Goal: Task Accomplishment & Management: Complete application form

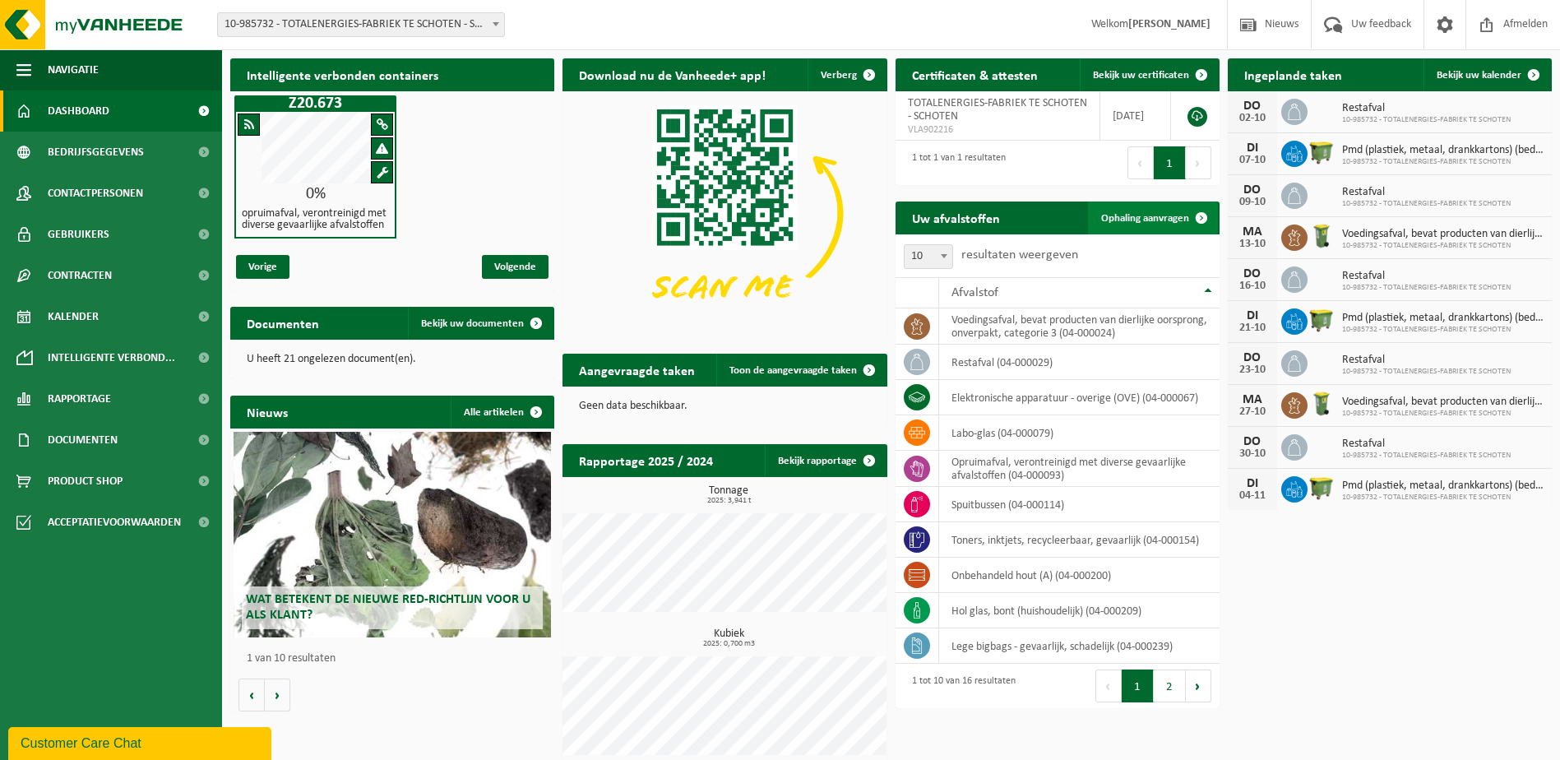
click at [1132, 220] on span "Ophaling aanvragen" at bounding box center [1145, 218] width 88 height 11
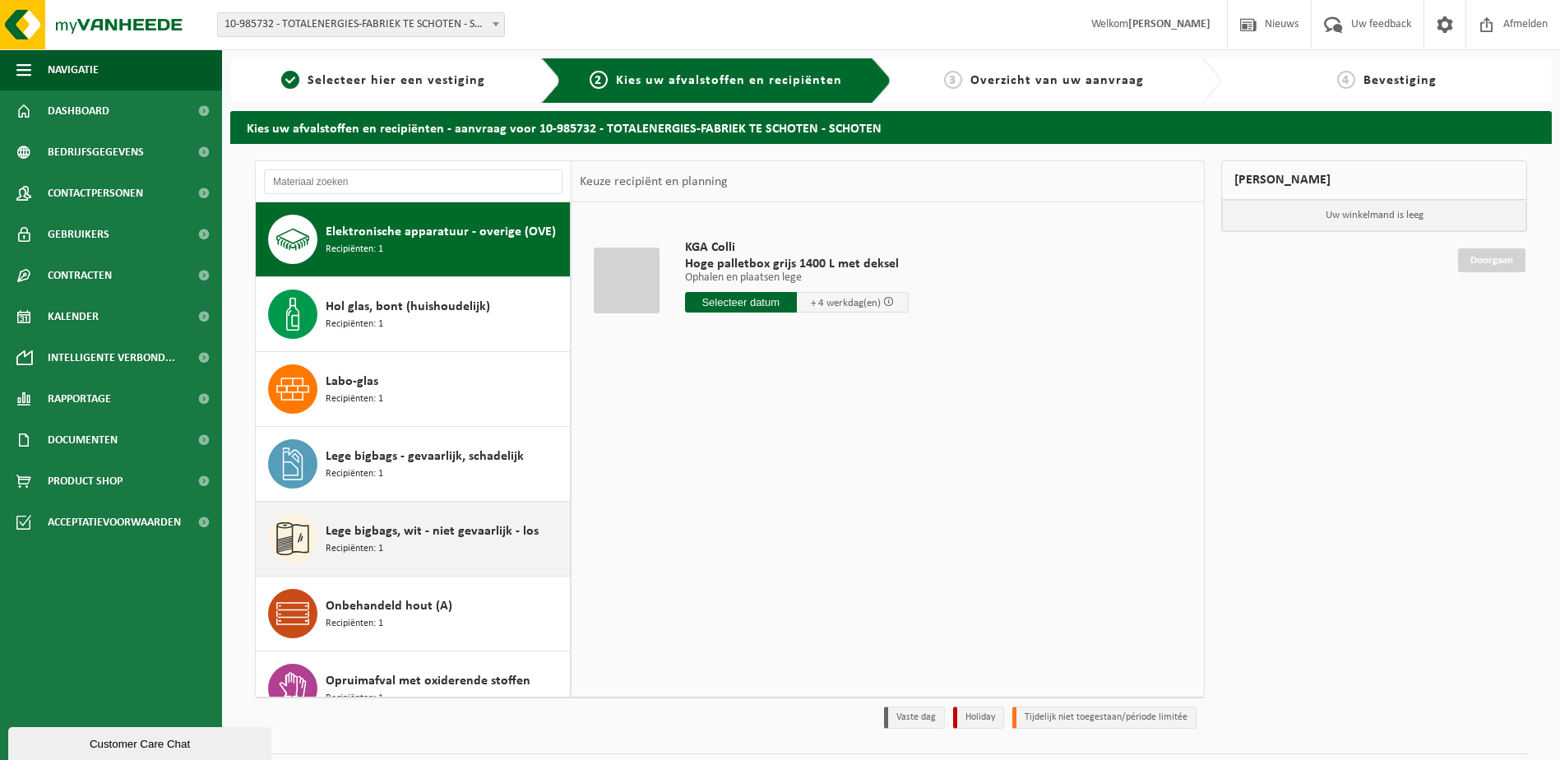
click at [436, 549] on div "Lege bigbags, wit - niet gevaarlijk - los Recipiënten: 1" at bounding box center [446, 538] width 240 height 49
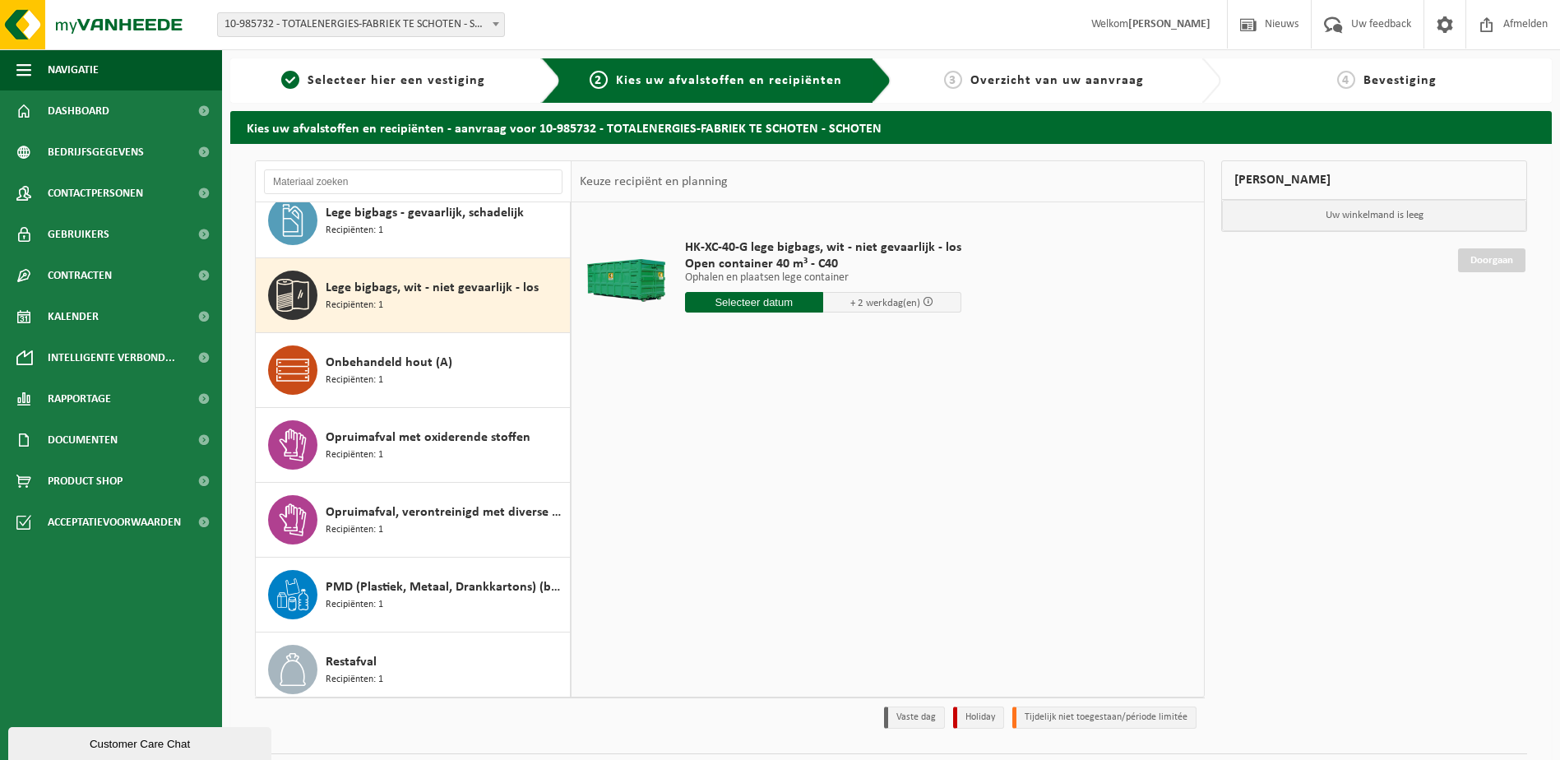
scroll to position [135, 0]
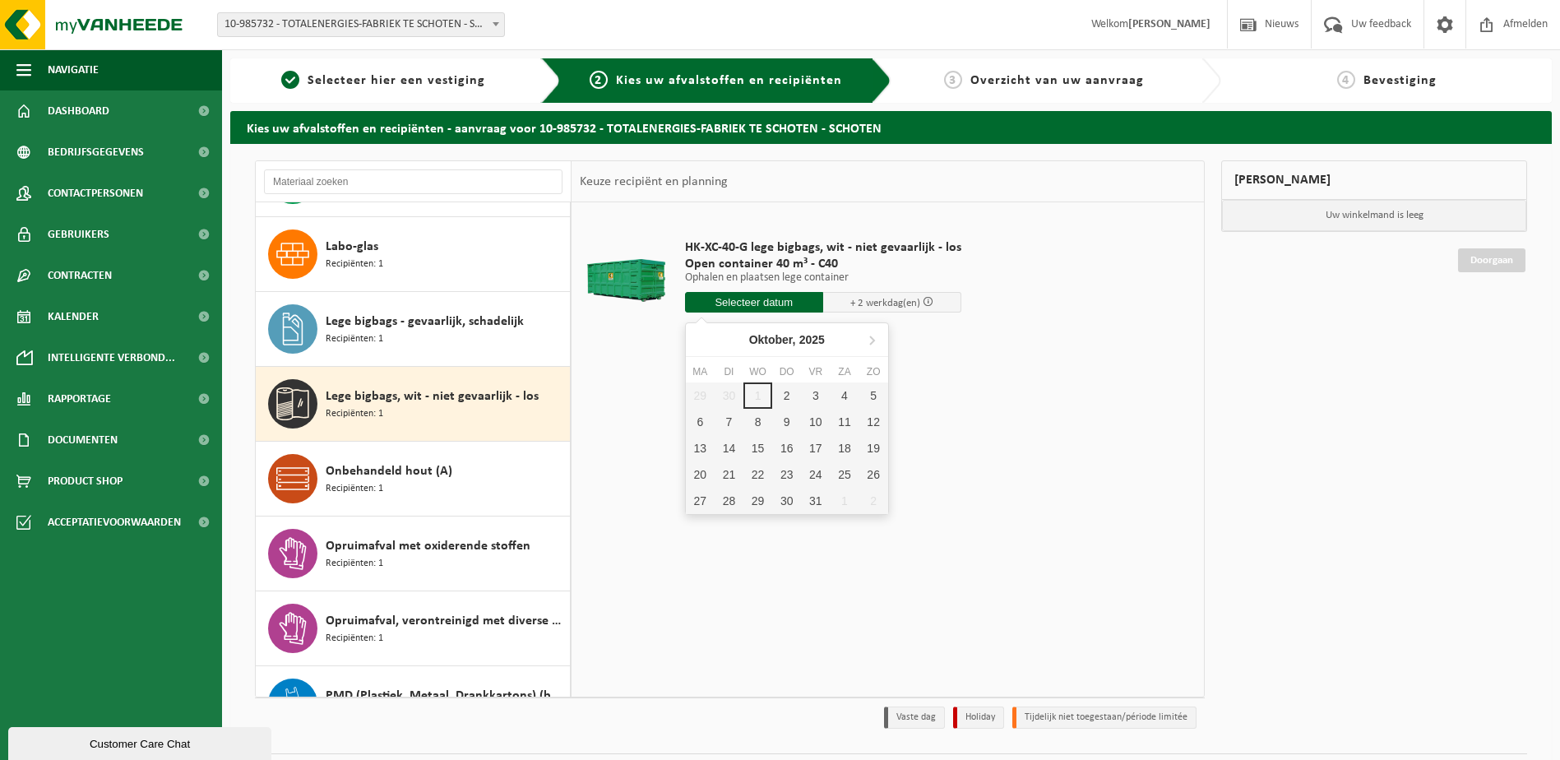
click at [777, 305] on input "text" at bounding box center [754, 302] width 138 height 21
click at [693, 424] on div "6" at bounding box center [700, 422] width 29 height 26
type input "Van 2025-10-06"
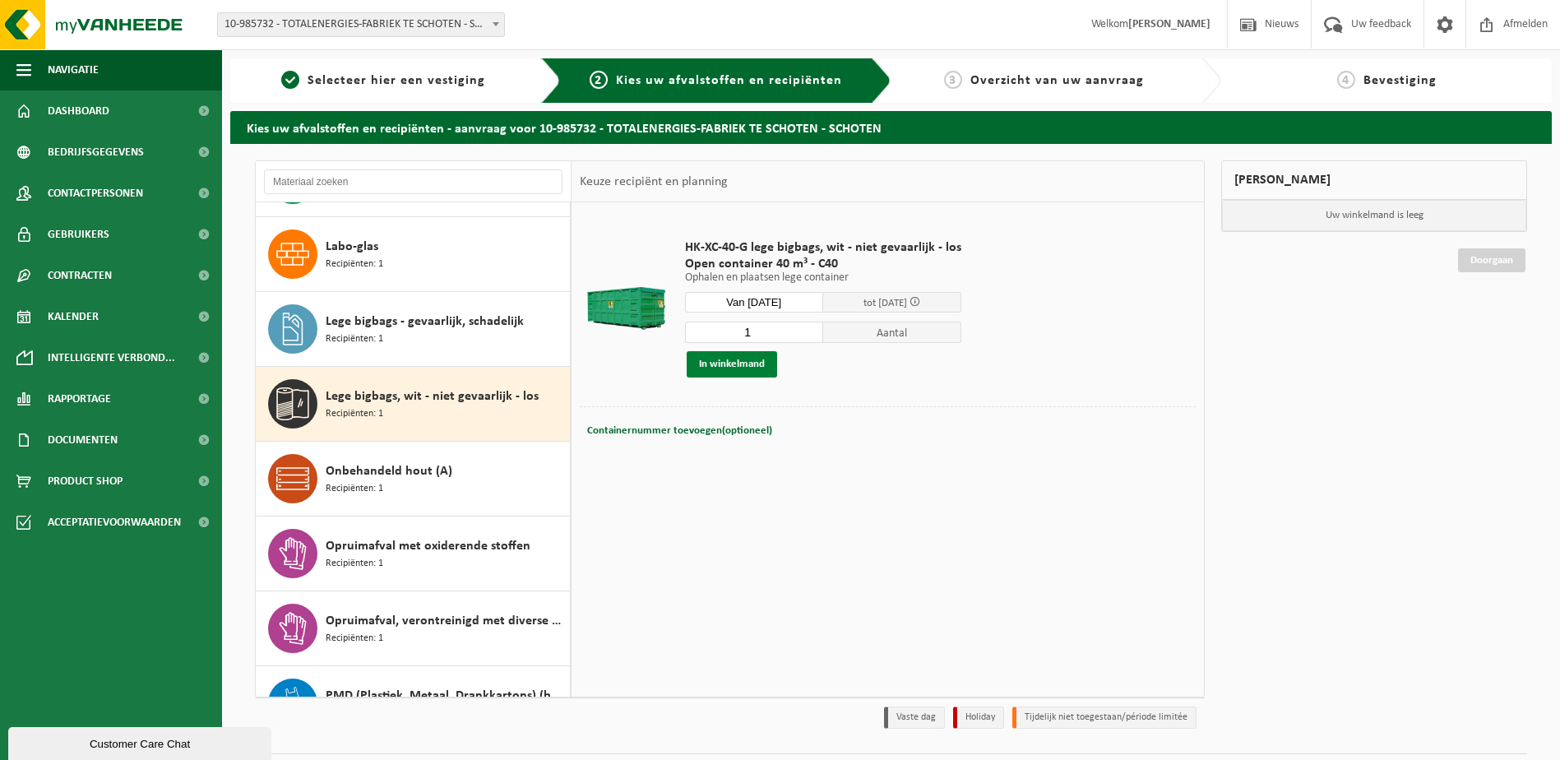
click at [743, 363] on button "In winkelmand" at bounding box center [732, 364] width 90 height 26
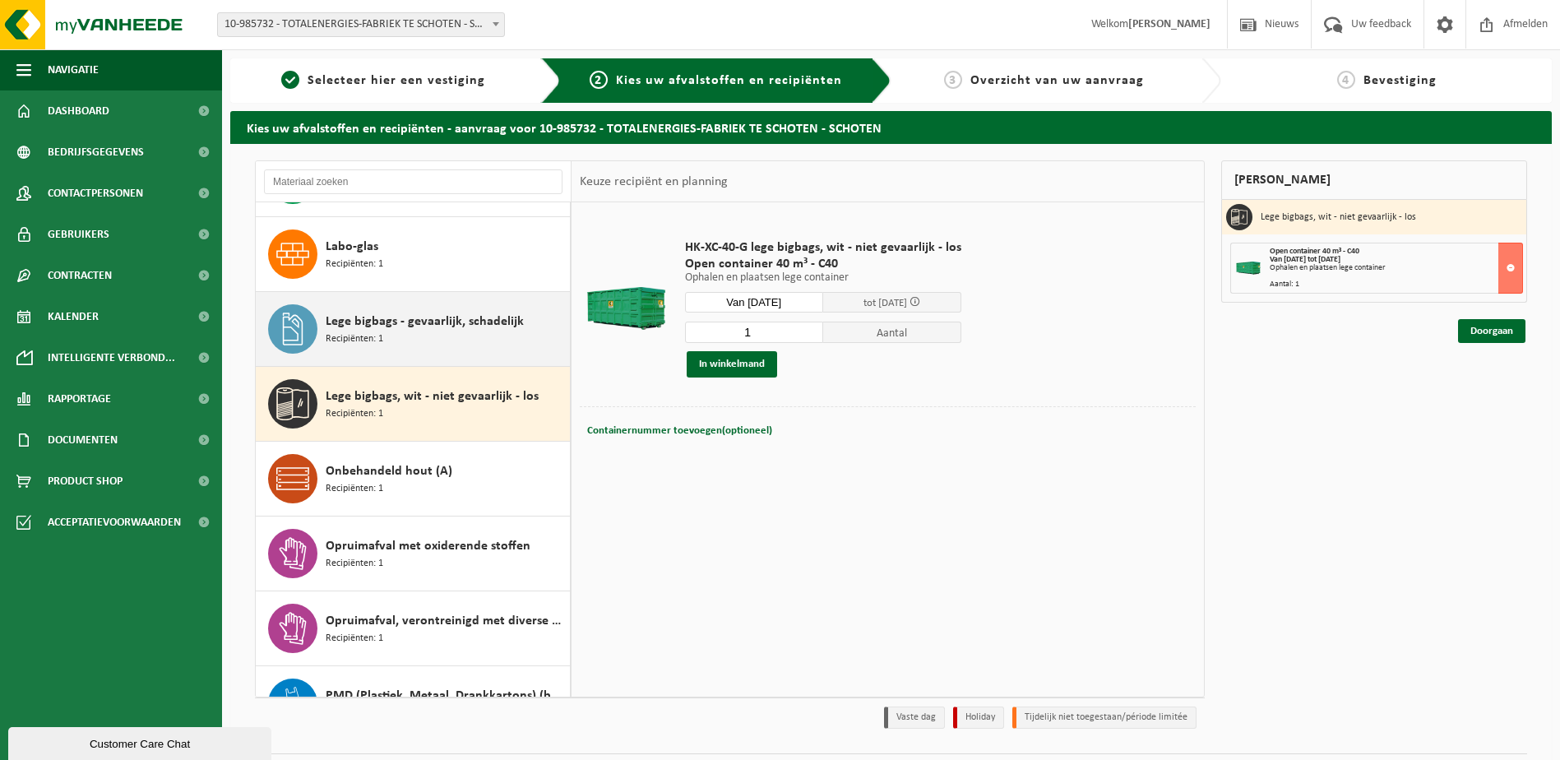
click at [407, 327] on span "Lege bigbags - gevaarlijk, schadelijk" at bounding box center [425, 322] width 198 height 20
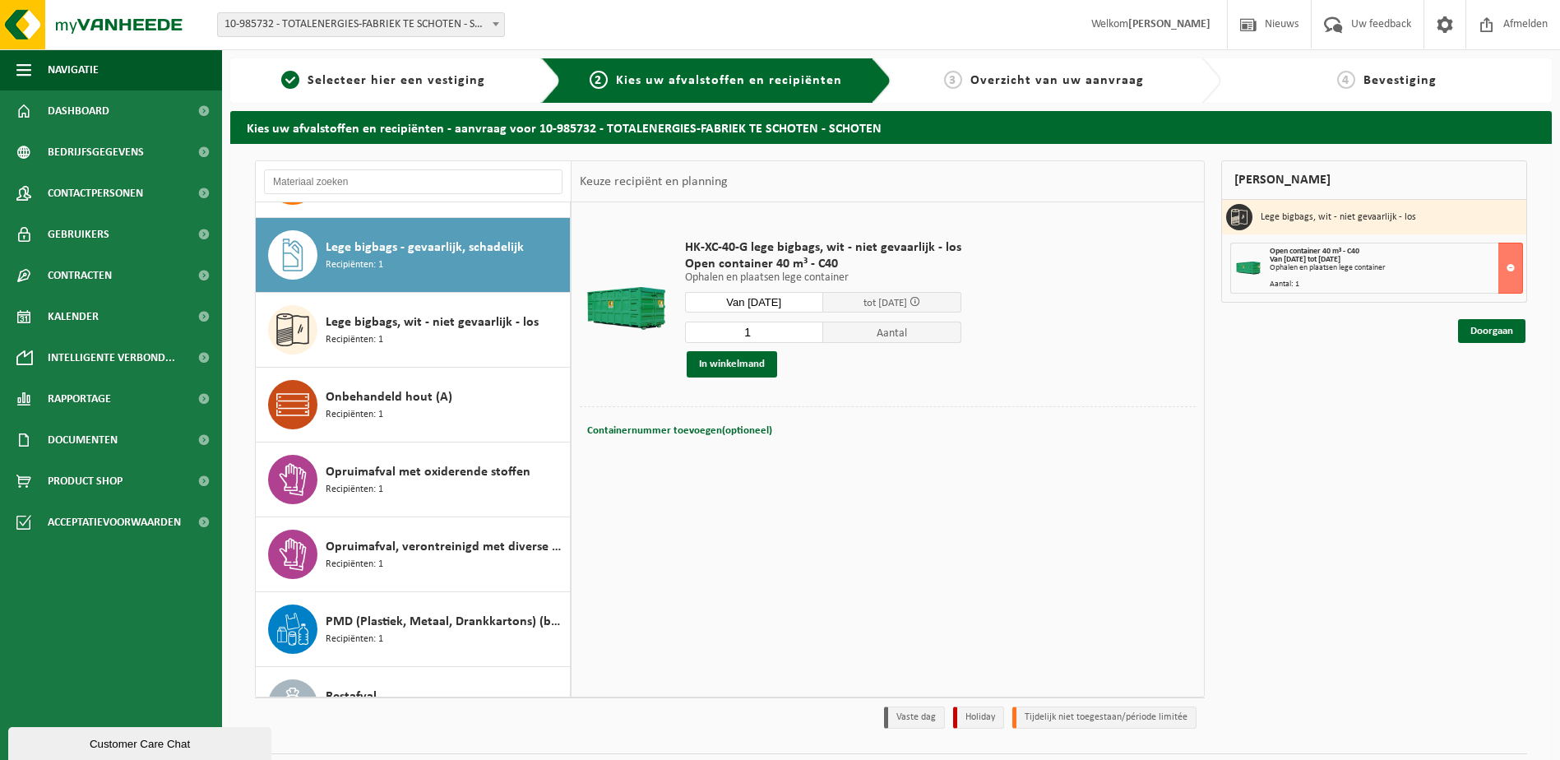
scroll to position [225, 0]
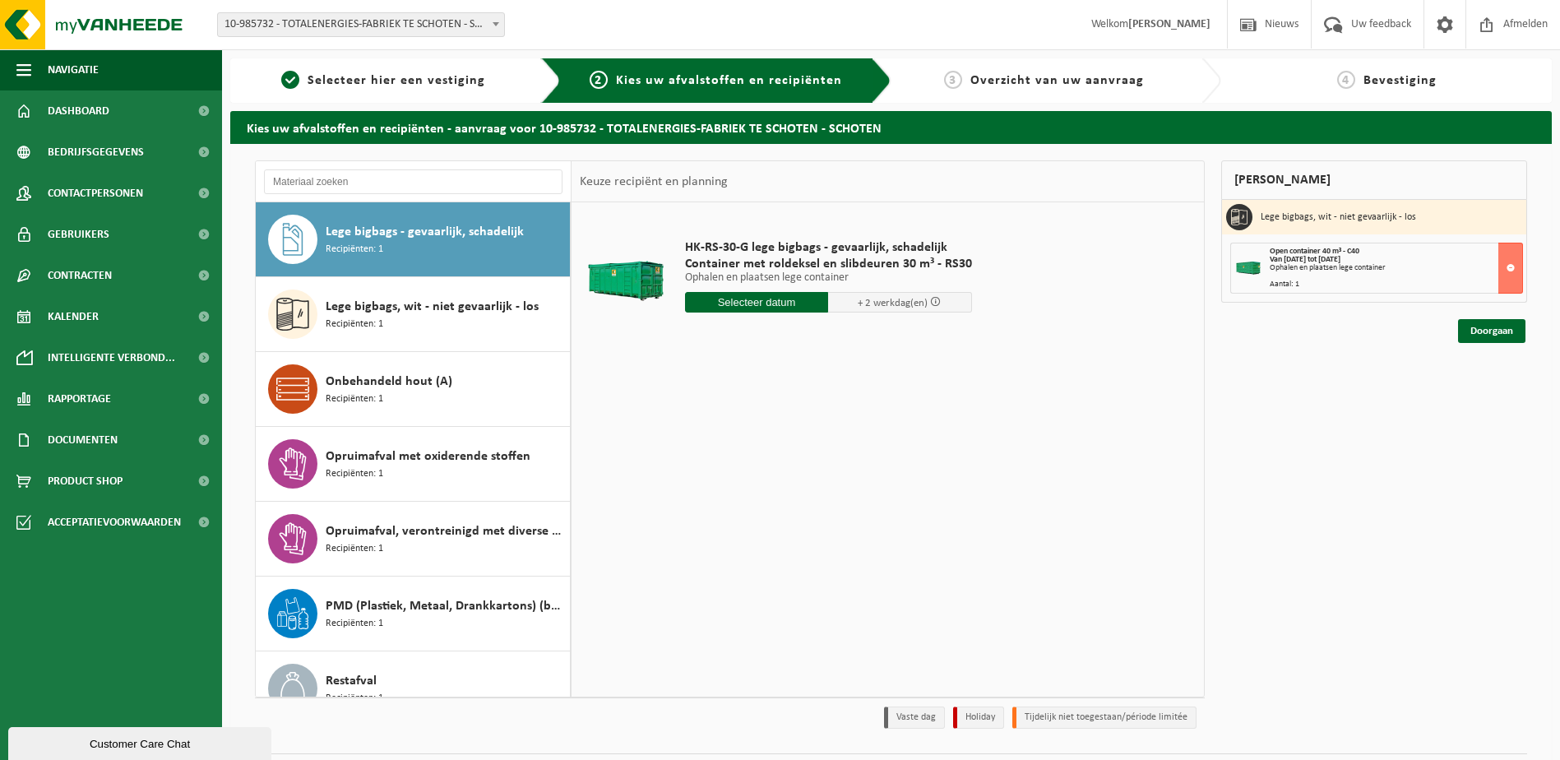
click at [776, 301] on input "text" at bounding box center [757, 302] width 144 height 21
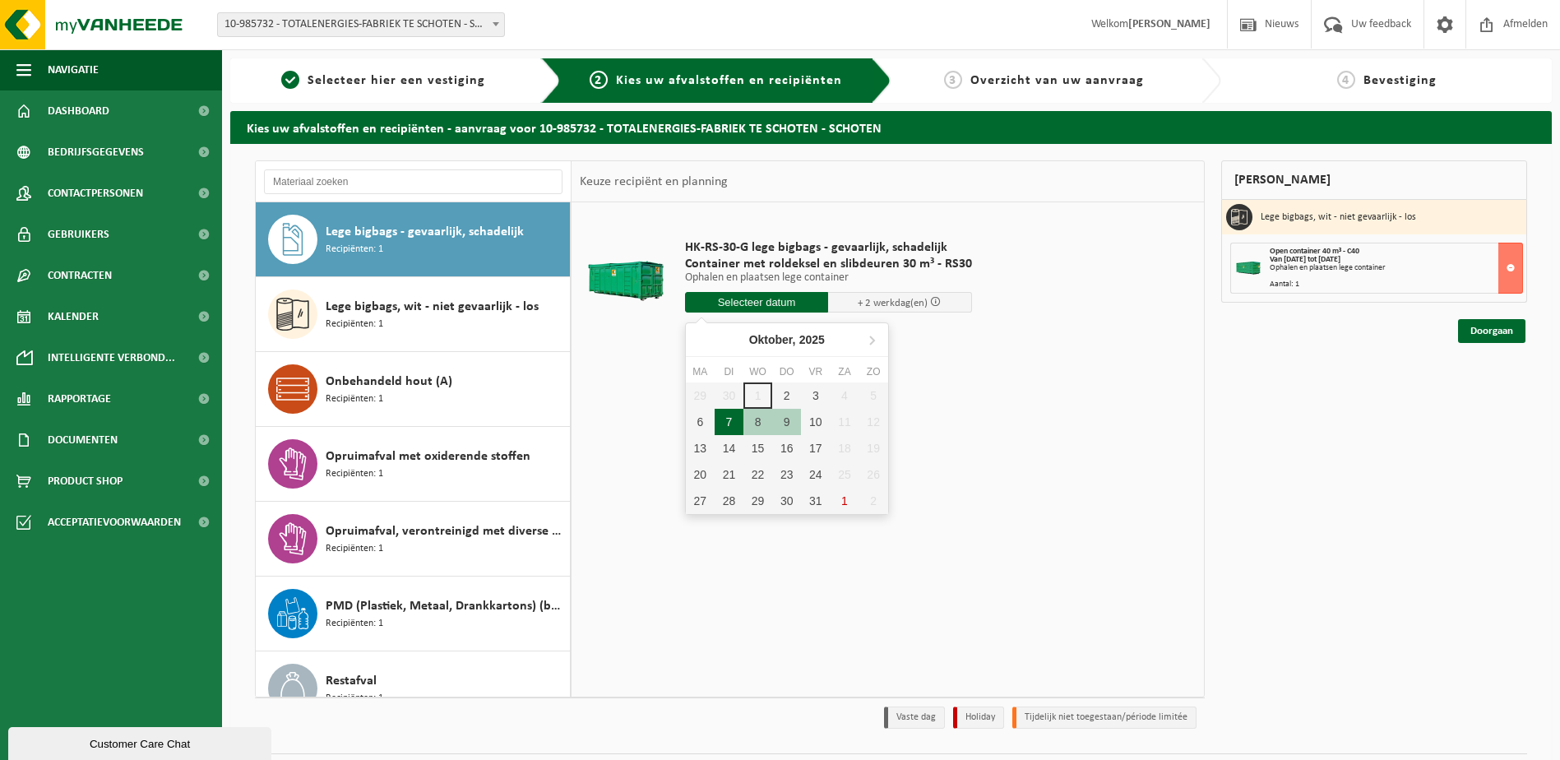
click at [725, 424] on div "7" at bounding box center [729, 422] width 29 height 26
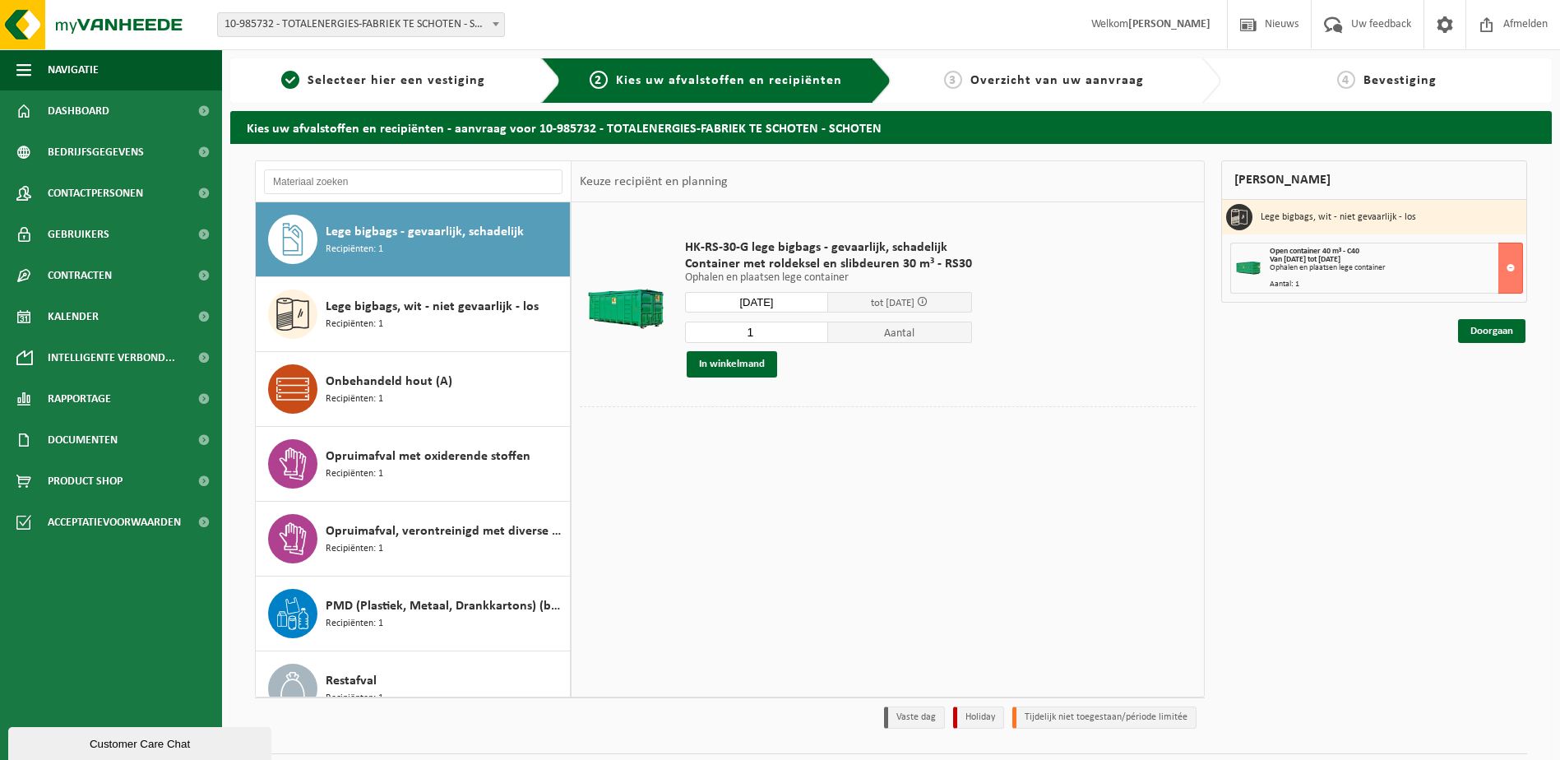
type input "Van 2025-10-07"
click at [740, 368] on button "In winkelmand" at bounding box center [732, 364] width 90 height 26
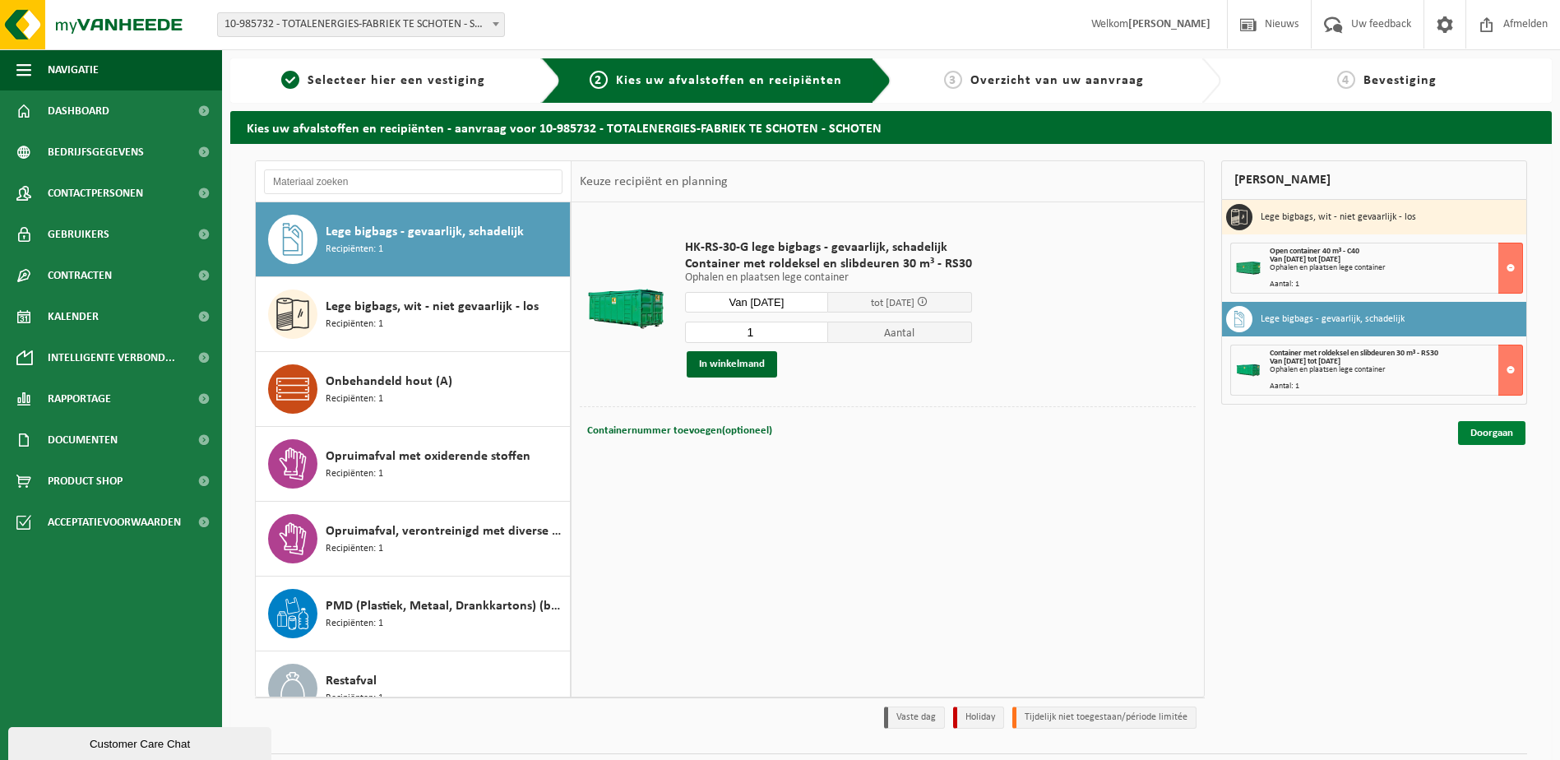
click at [1495, 443] on link "Doorgaan" at bounding box center [1491, 433] width 67 height 24
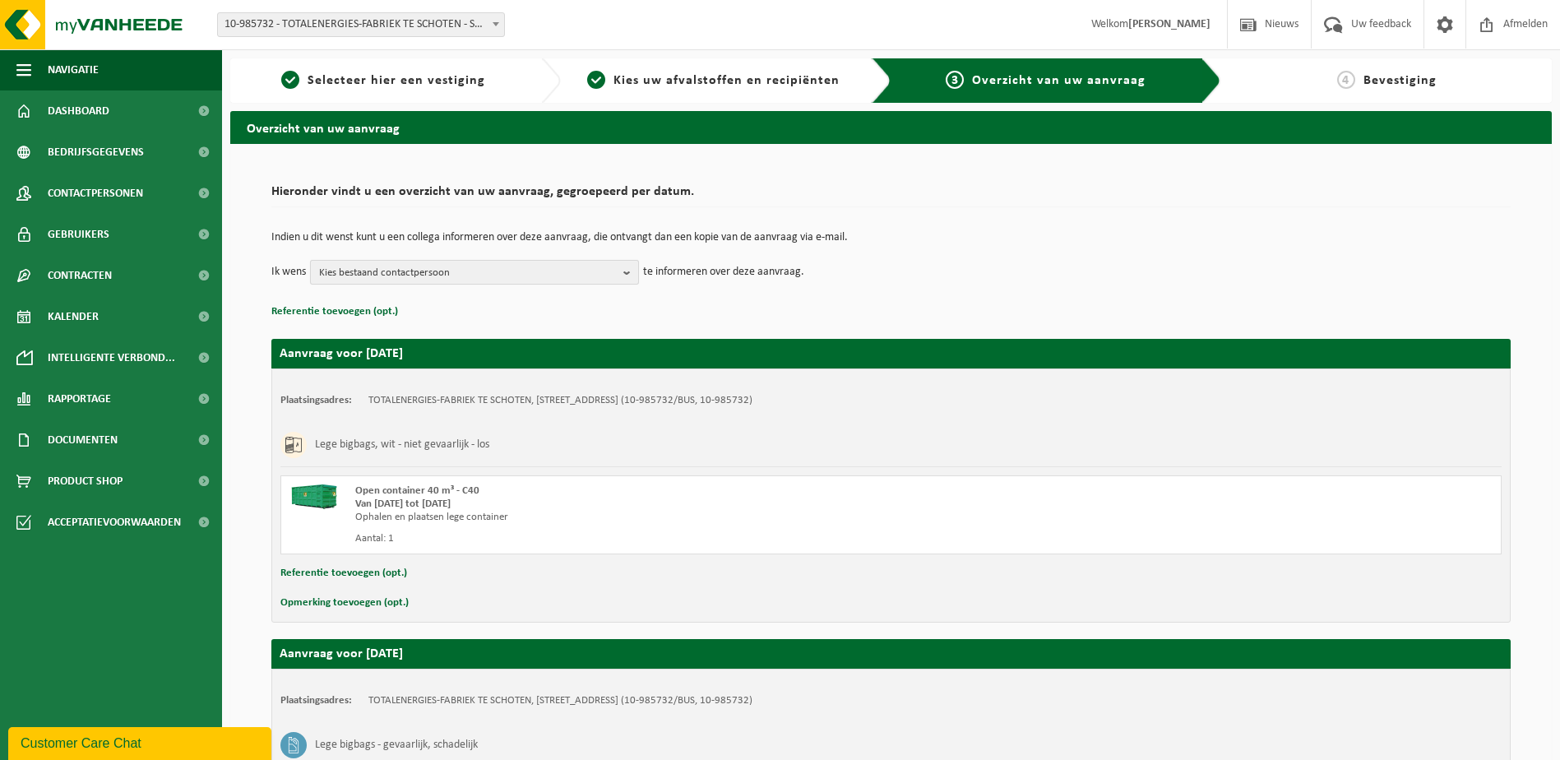
click at [608, 279] on span "Kies bestaand contactpersoon" at bounding box center [468, 273] width 298 height 25
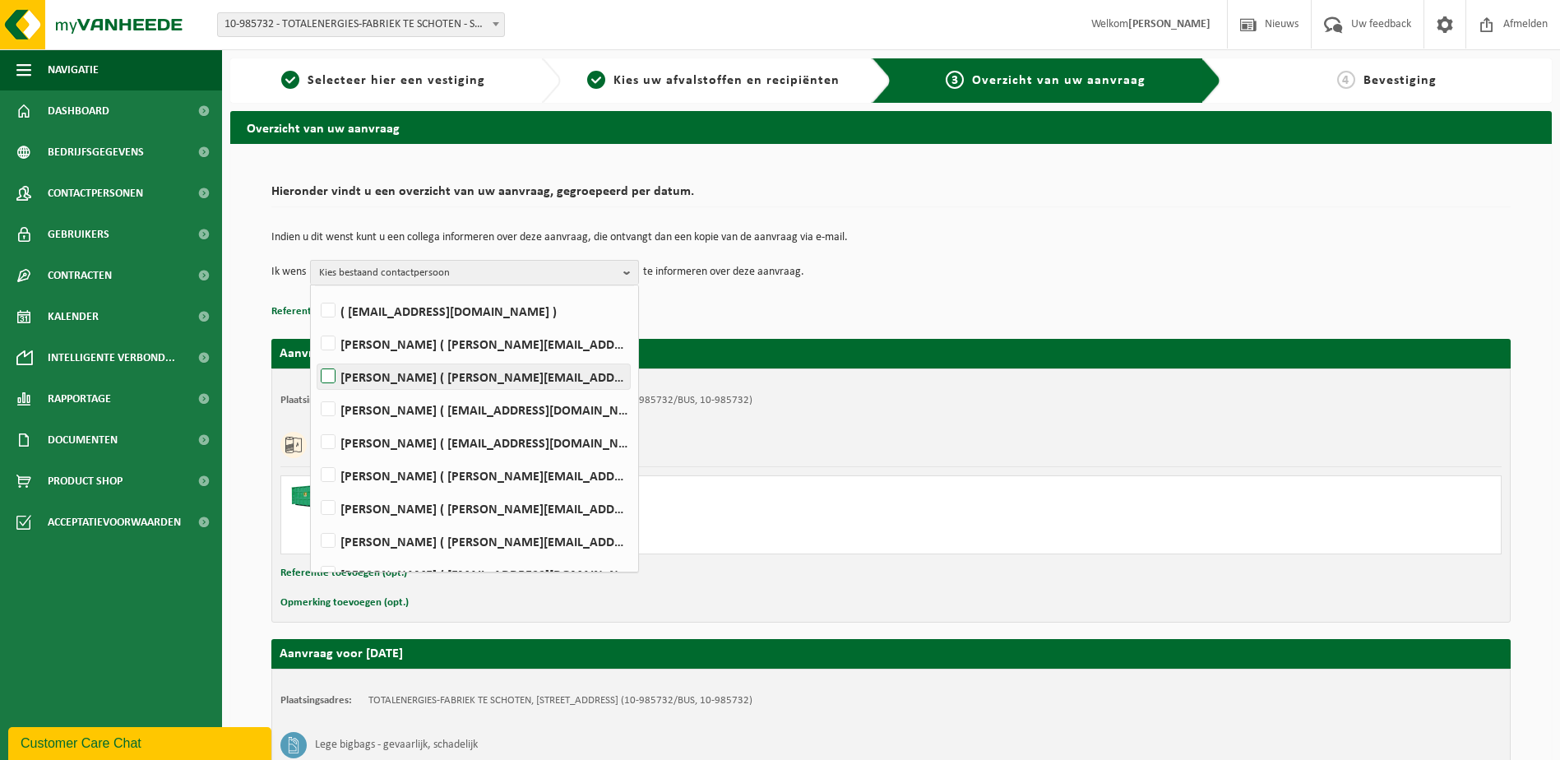
scroll to position [108, 0]
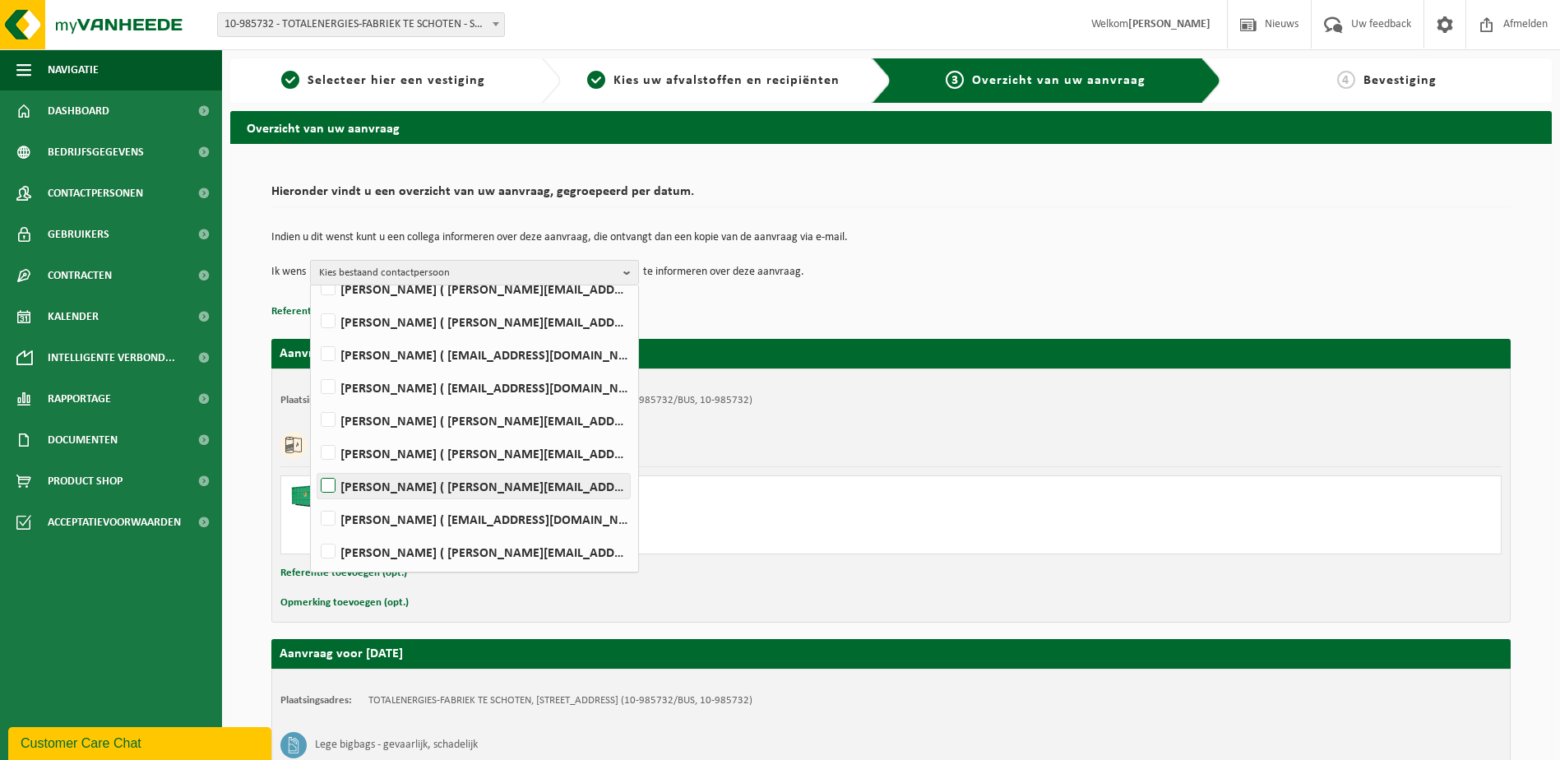
click at [538, 492] on label "FREDERIC PERMENTIER ( frederic.permentier@arteco-schoten.com )" at bounding box center [473, 486] width 313 height 25
click at [315, 466] on input "FREDERIC PERMENTIER ( frederic.permentier@arteco-schoten.com )" at bounding box center [314, 465] width 1 height 1
checkbox input "true"
click at [786, 313] on p "Referentie toevoegen (opt.)" at bounding box center [891, 311] width 1240 height 21
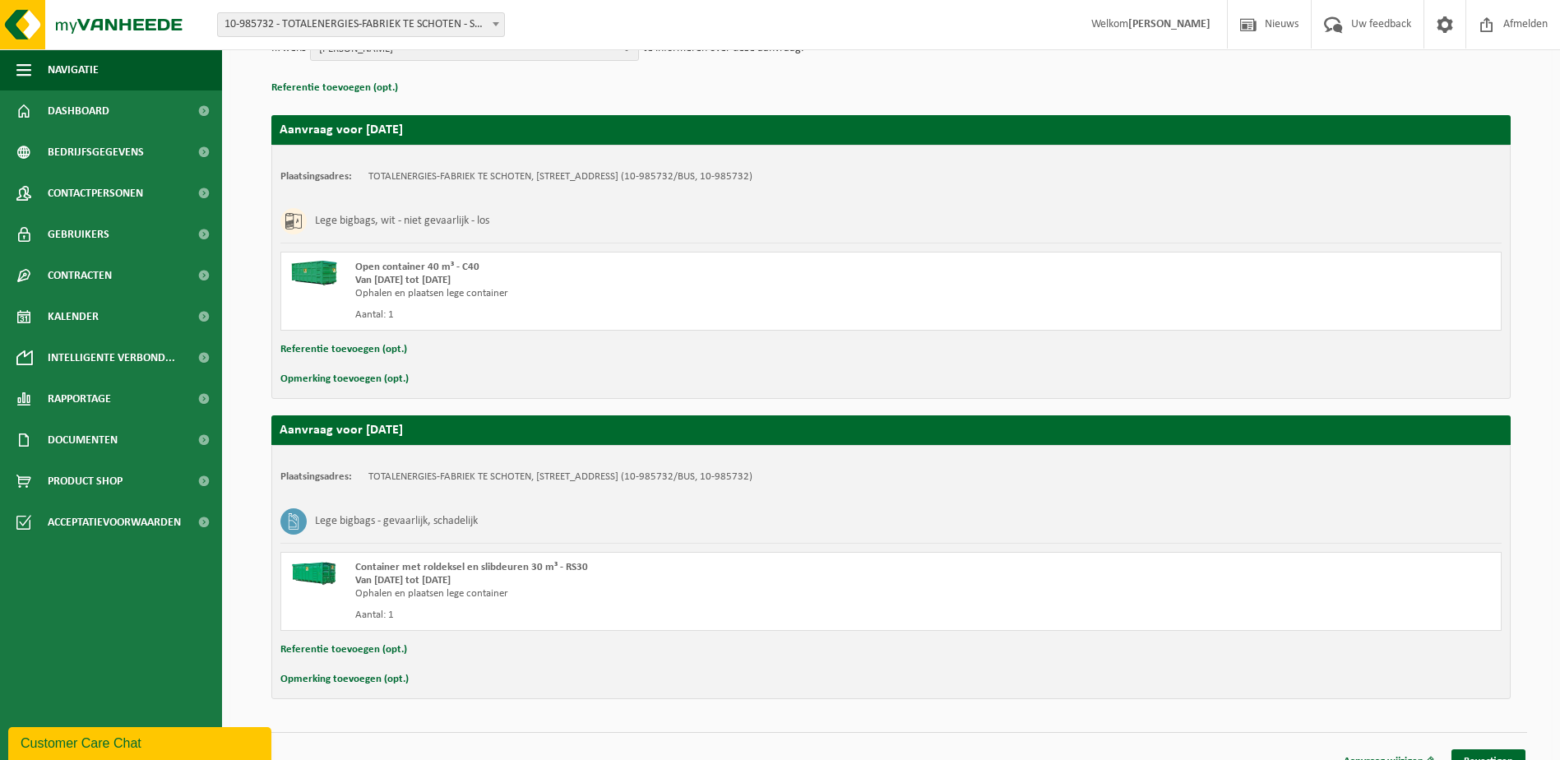
scroll to position [246, 0]
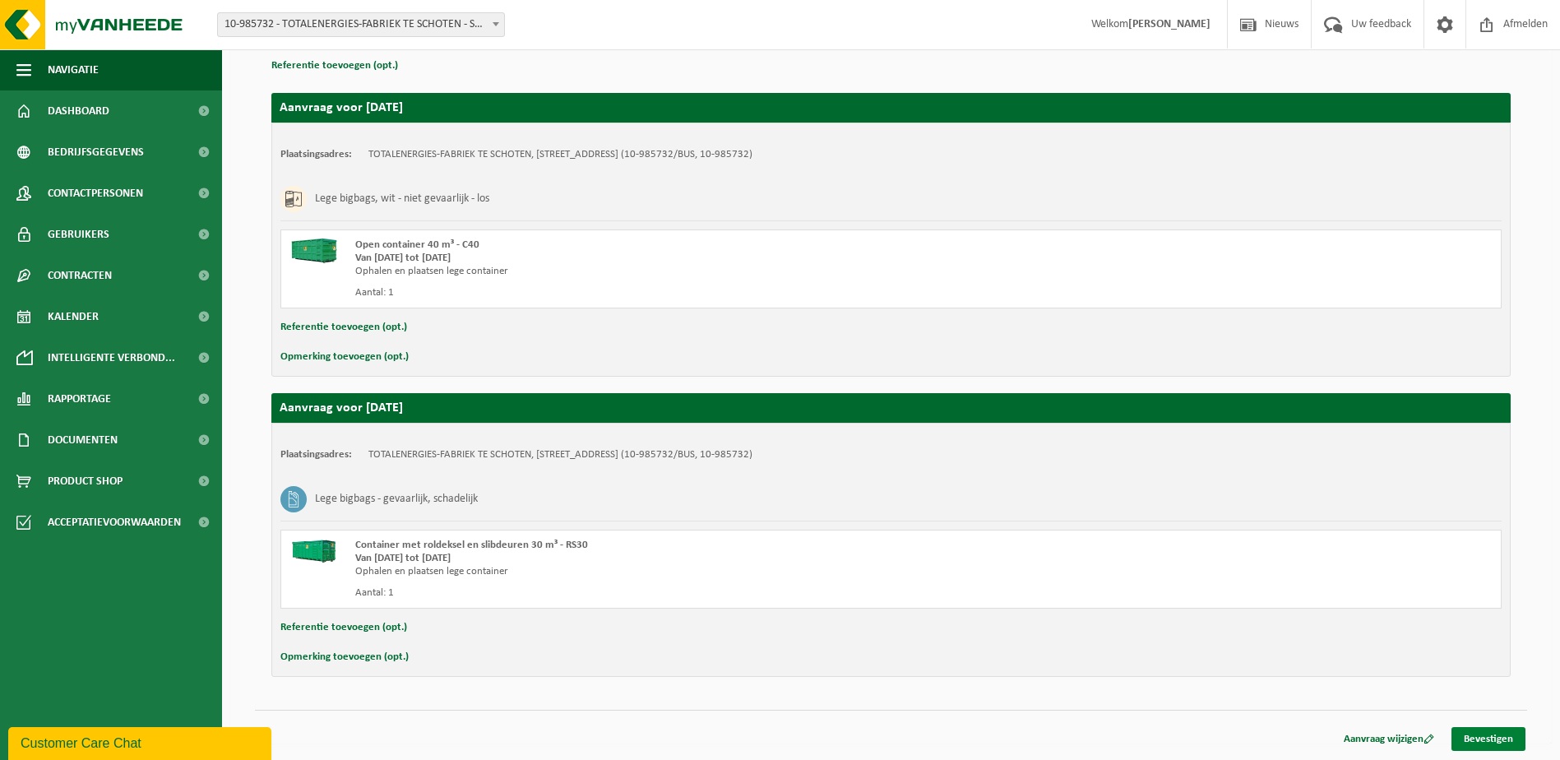
click at [1494, 745] on link "Bevestigen" at bounding box center [1489, 739] width 74 height 24
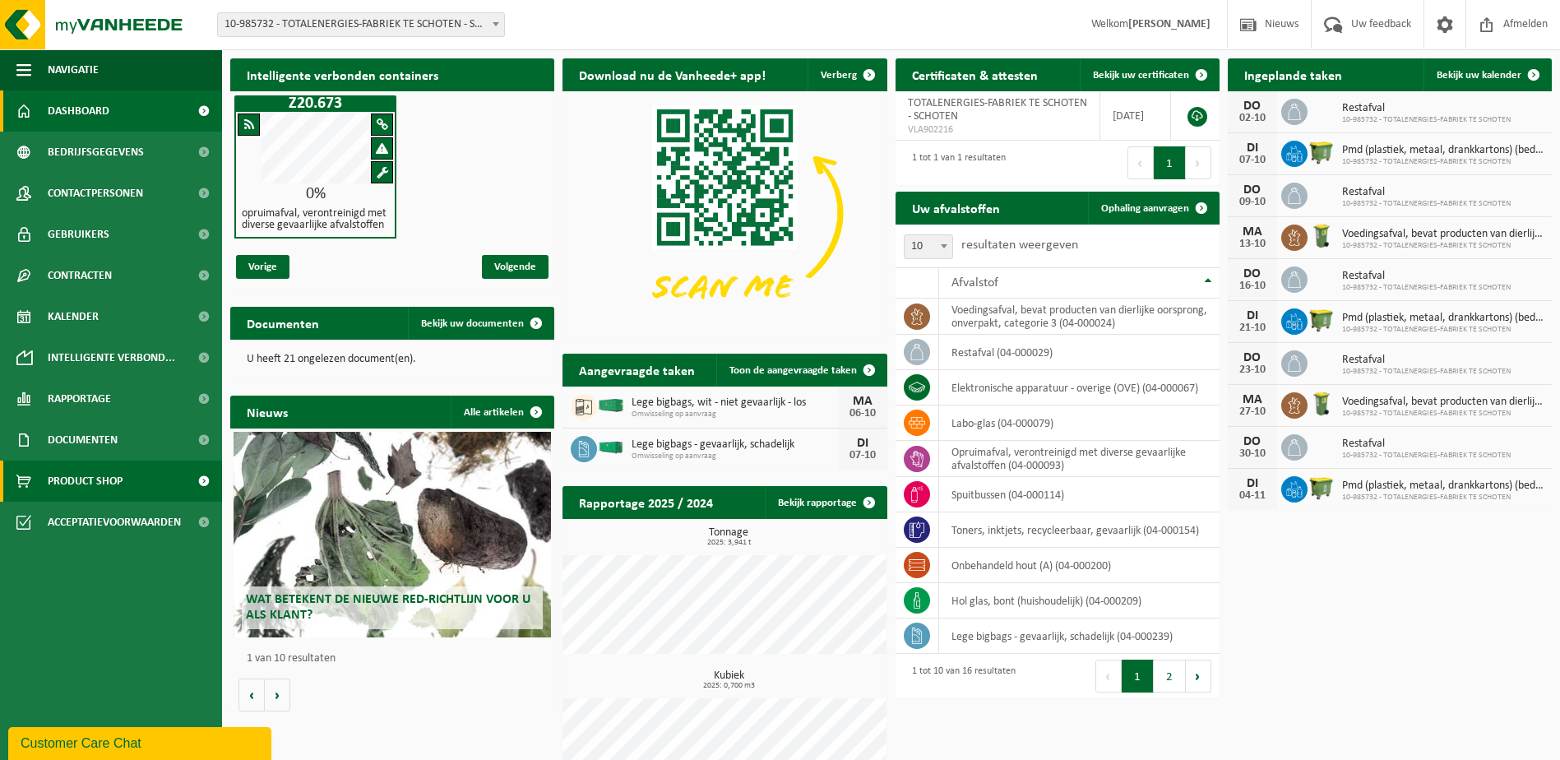
click at [130, 476] on link "Product Shop" at bounding box center [111, 481] width 222 height 41
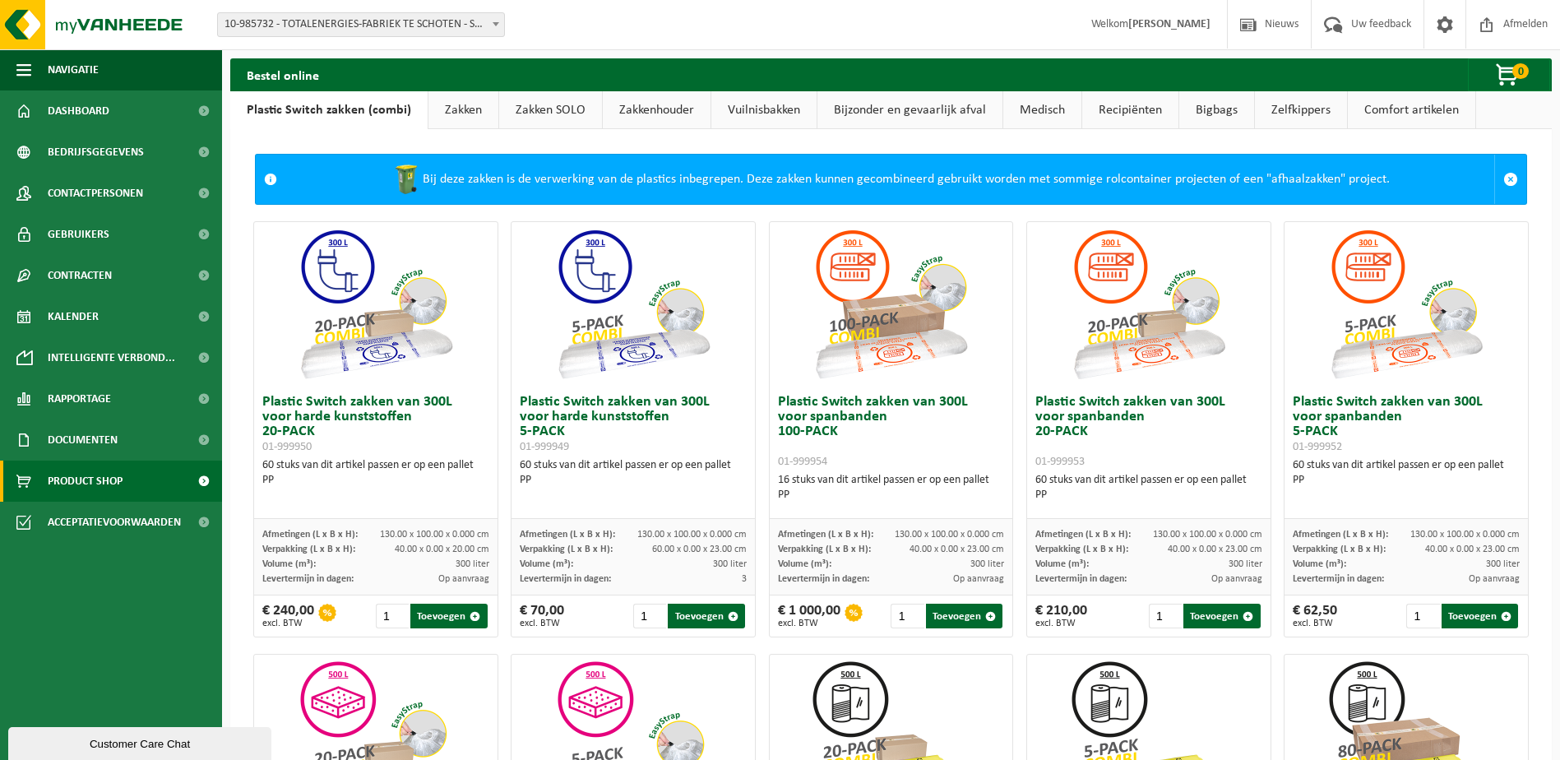
click at [471, 105] on link "Zakken" at bounding box center [464, 110] width 70 height 38
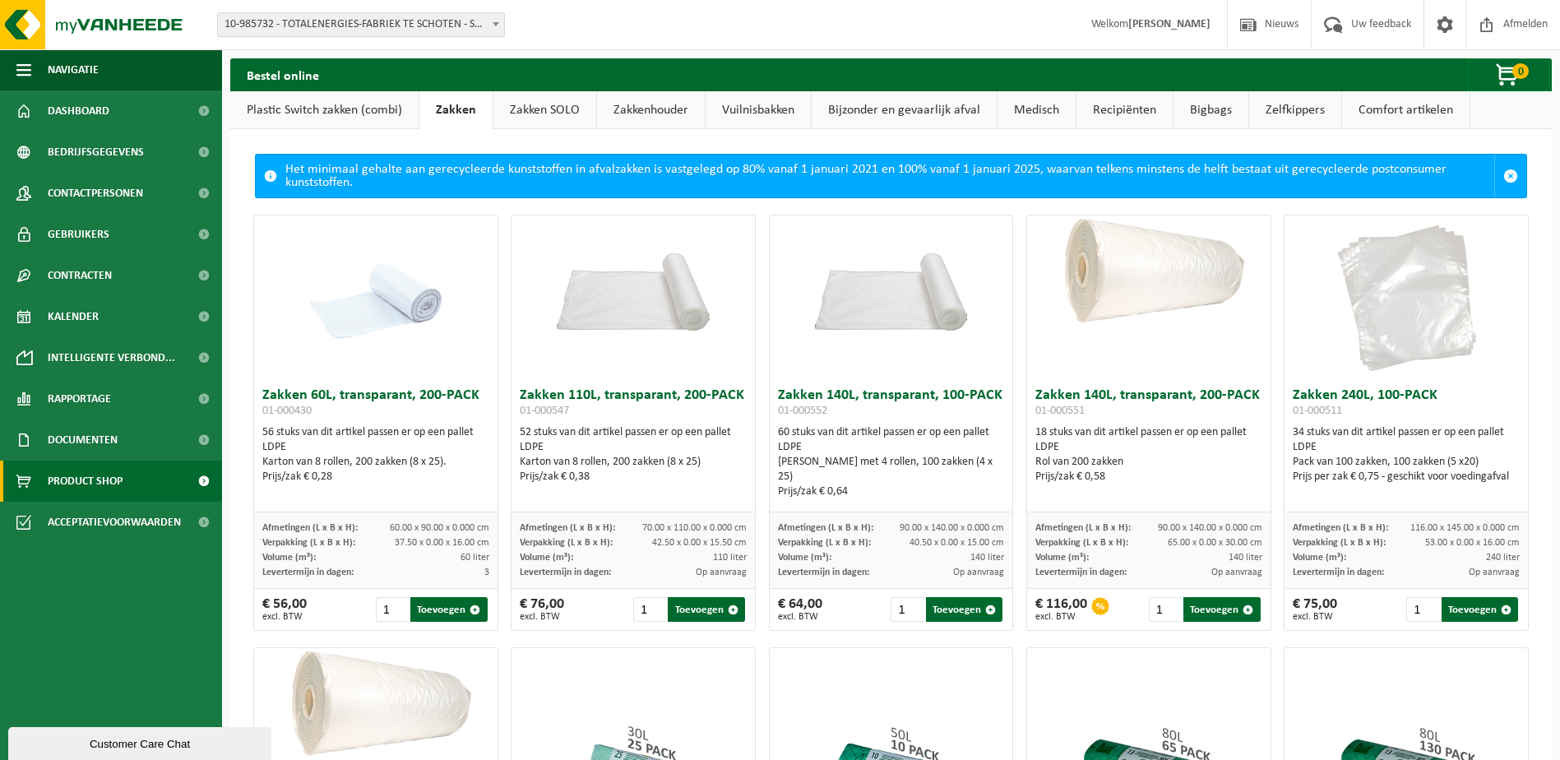
click at [558, 115] on link "Zakken SOLO" at bounding box center [545, 110] width 103 height 38
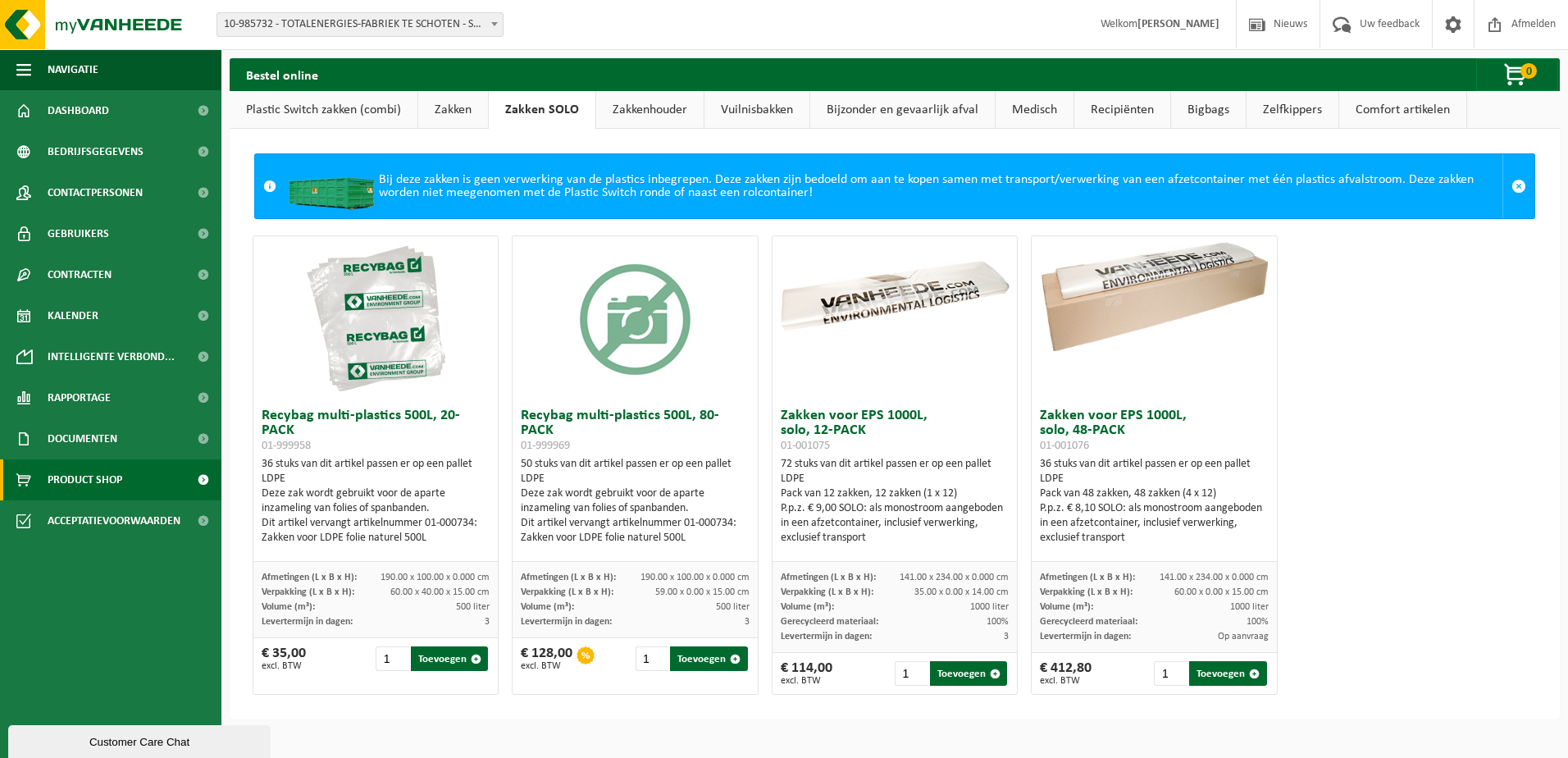
click at [758, 106] on link "Vuilnisbakken" at bounding box center [757, 110] width 105 height 38
